Goal: Task Accomplishment & Management: Complete application form

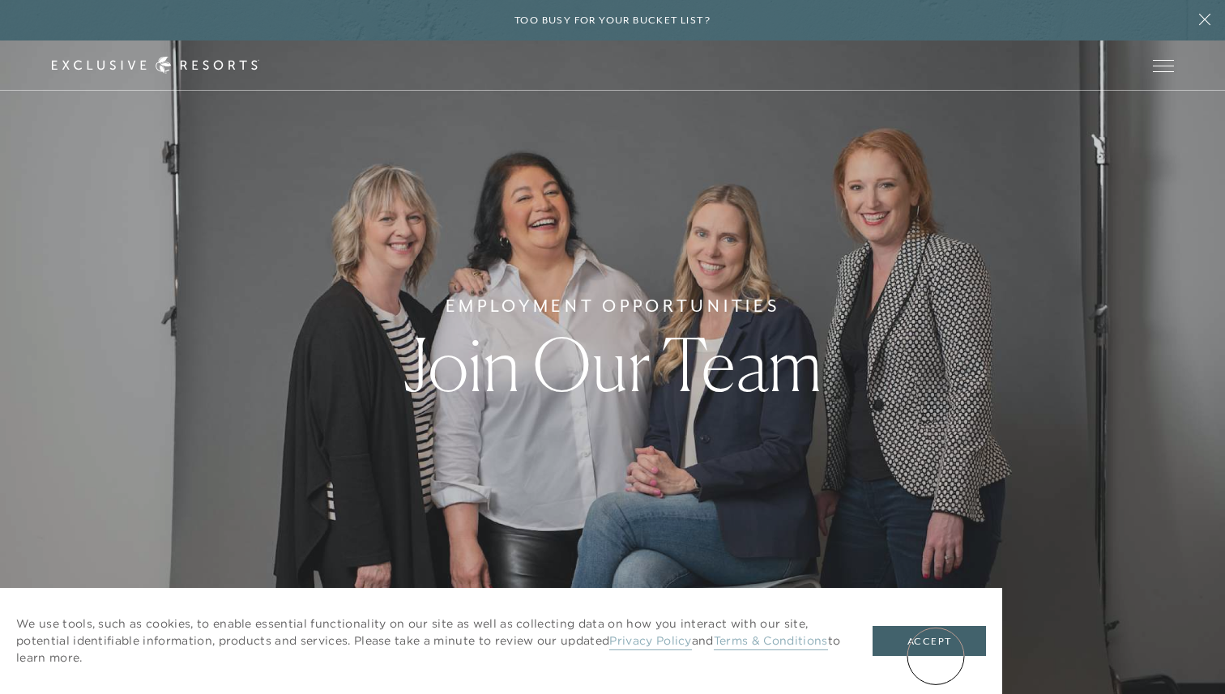
click at [934, 656] on div "We use tools, such as cookies, to enable essential functionality on our site as…" at bounding box center [501, 641] width 1002 height 106
click at [915, 638] on button "Accept" at bounding box center [929, 641] width 113 height 31
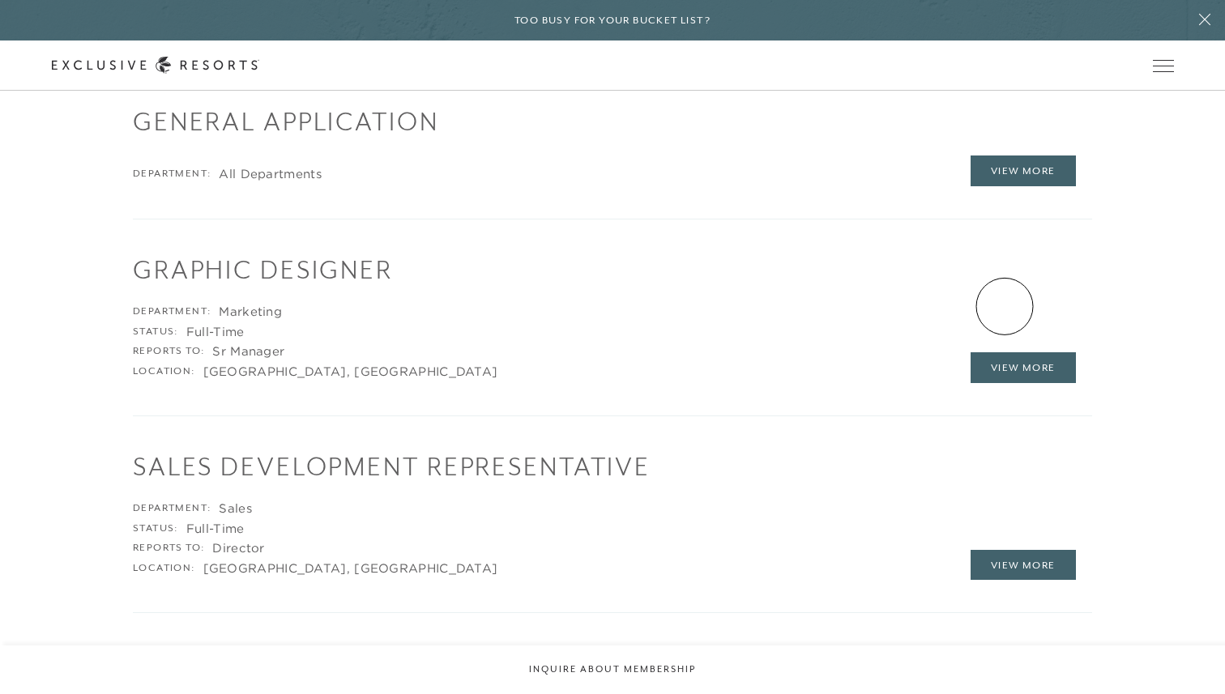
scroll to position [2428, 0]
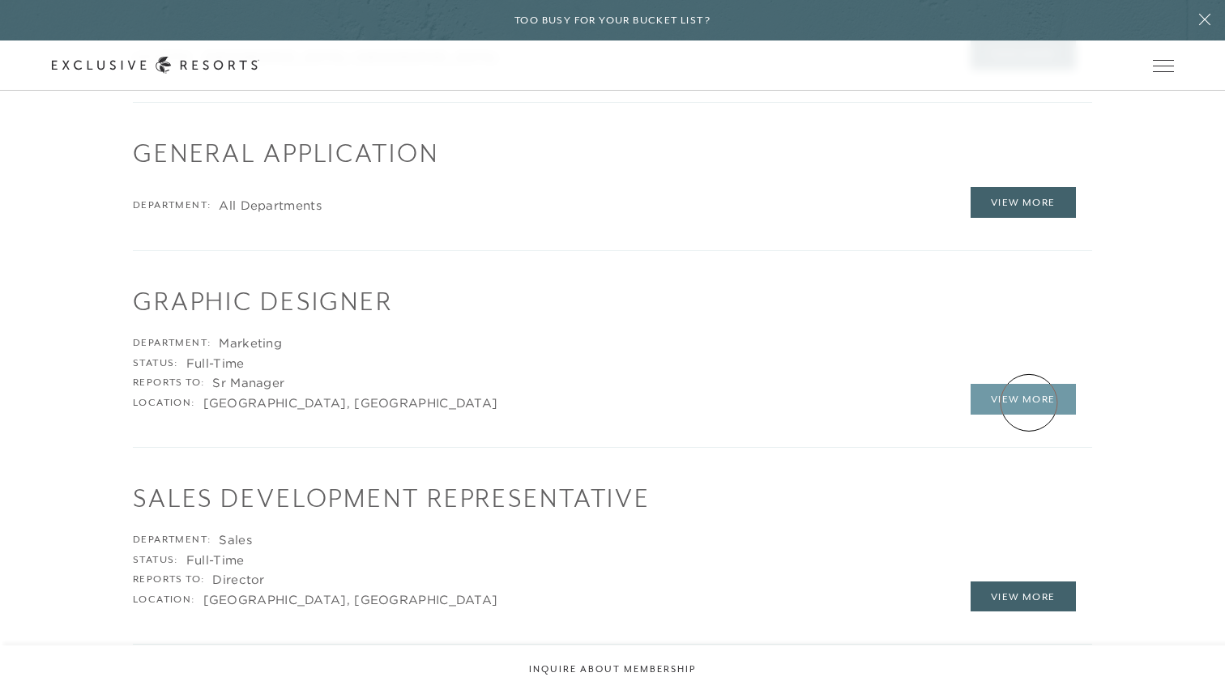
click at [1028, 403] on link "View More" at bounding box center [1023, 399] width 105 height 31
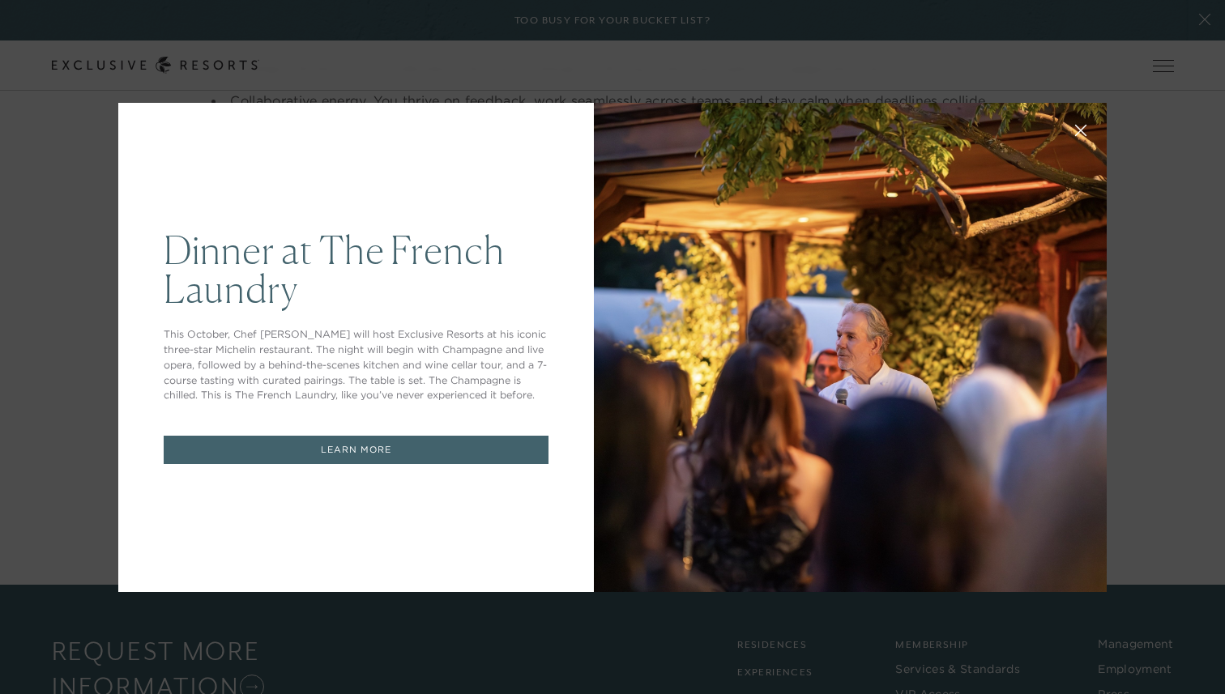
click at [1039, 58] on div "Dinner at The French Laundry This October, Chef Thomas Keller will host Exclusi…" at bounding box center [612, 347] width 1225 height 694
click at [1208, 24] on div "Dinner at The French Laundry This October, Chef Thomas Keller will host Exclusi…" at bounding box center [612, 347] width 1225 height 694
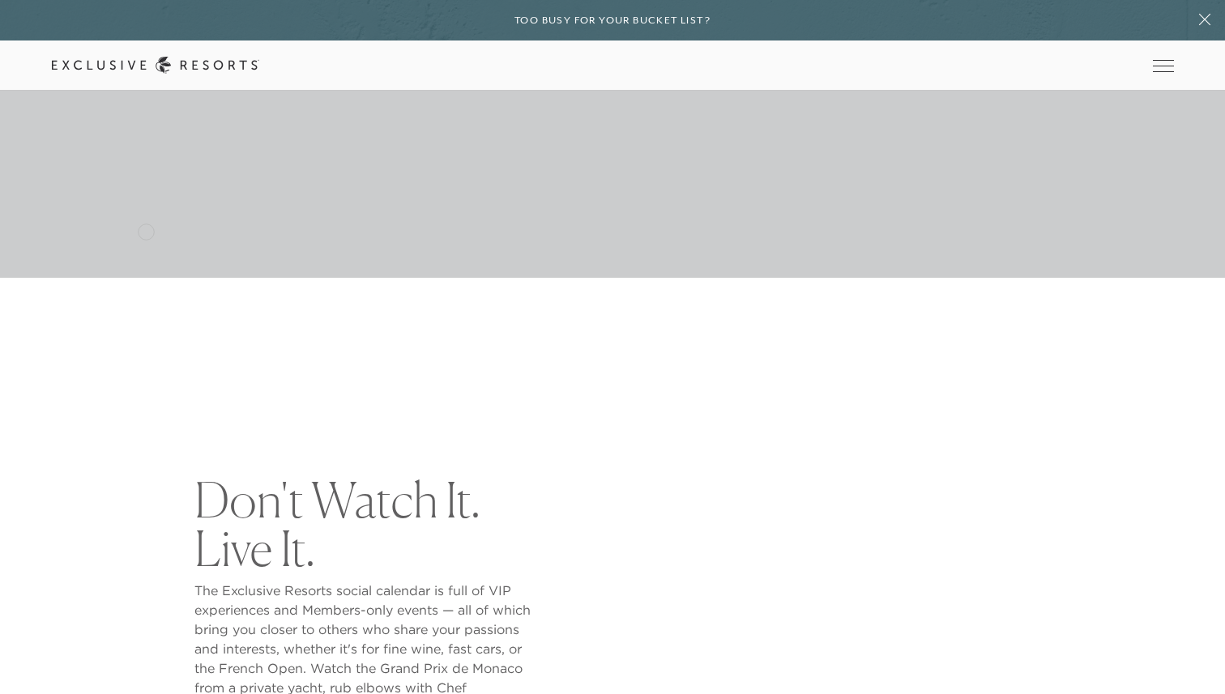
scroll to position [353, 0]
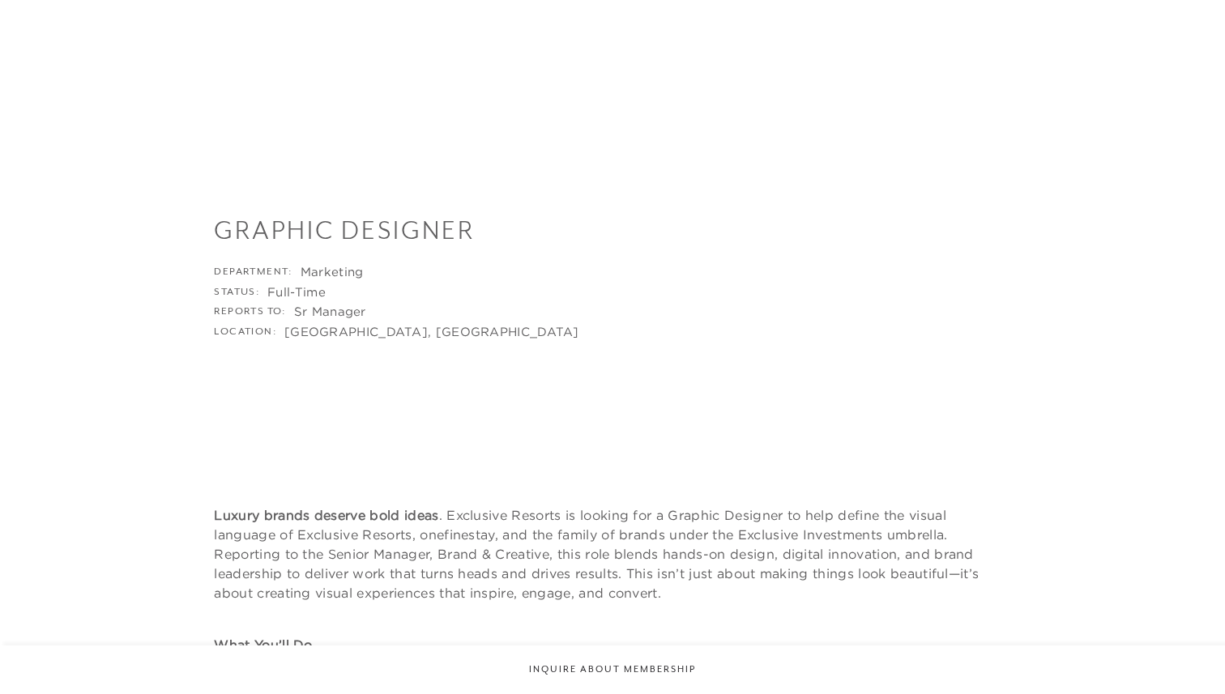
scroll to position [1324, 0]
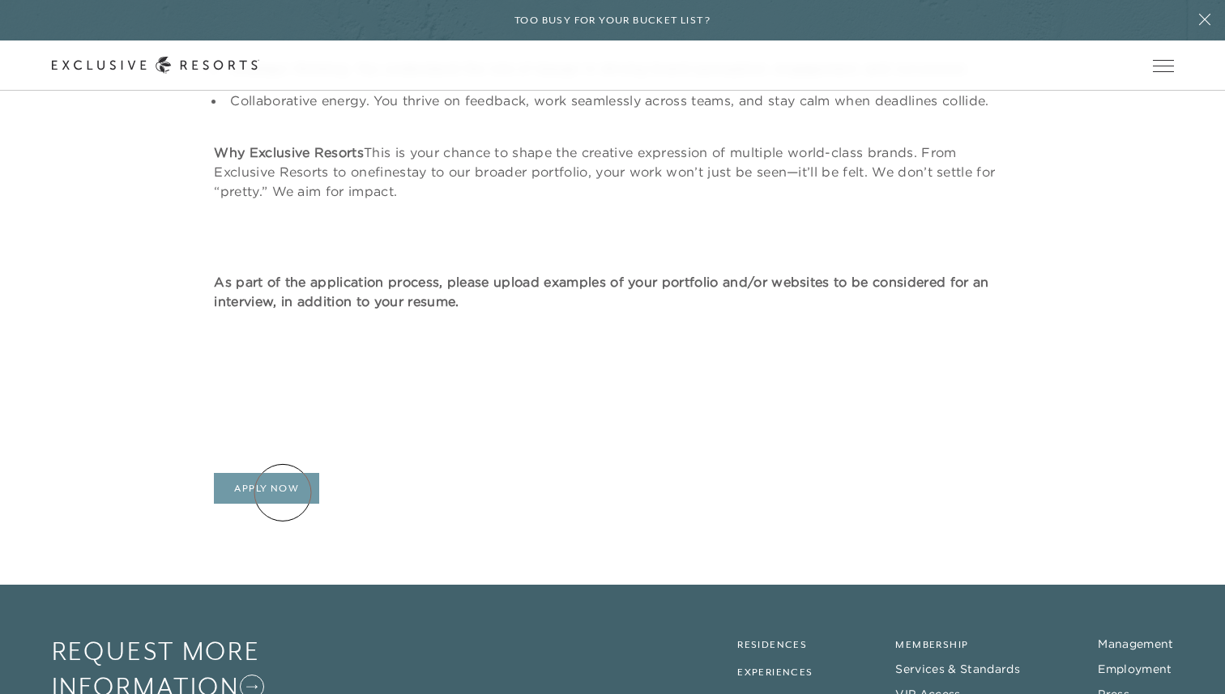
click at [282, 491] on link "Apply Now" at bounding box center [266, 488] width 105 height 31
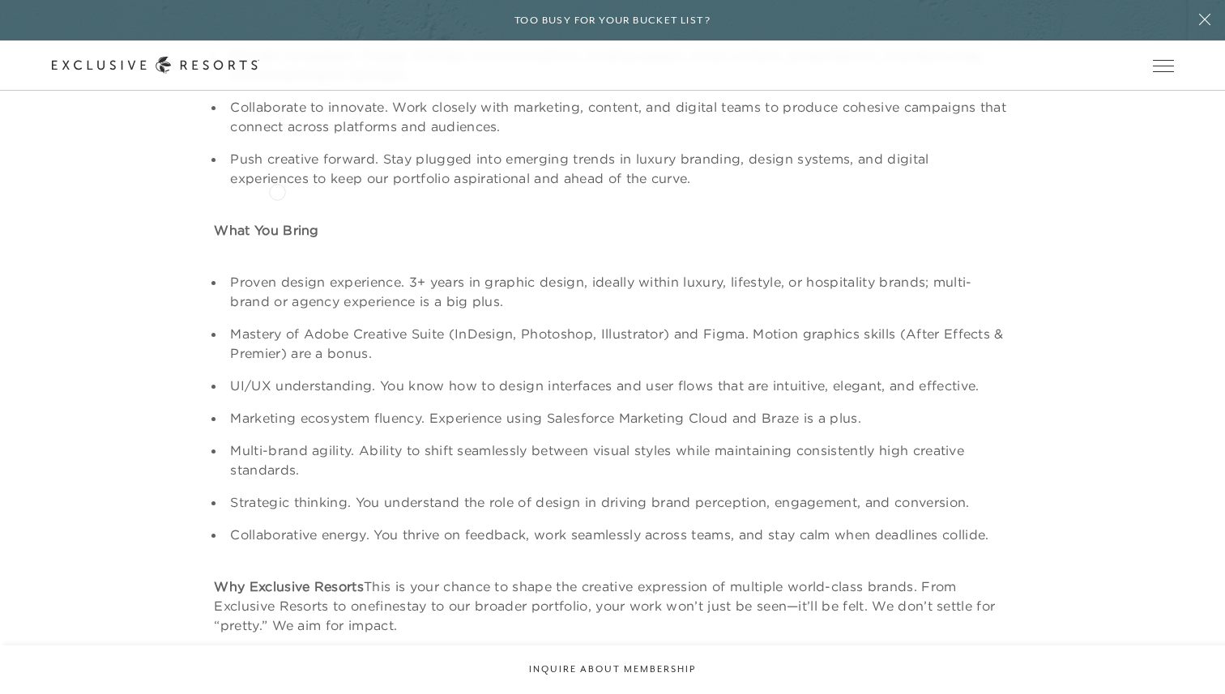
scroll to position [0, 0]
